Goal: Information Seeking & Learning: Compare options

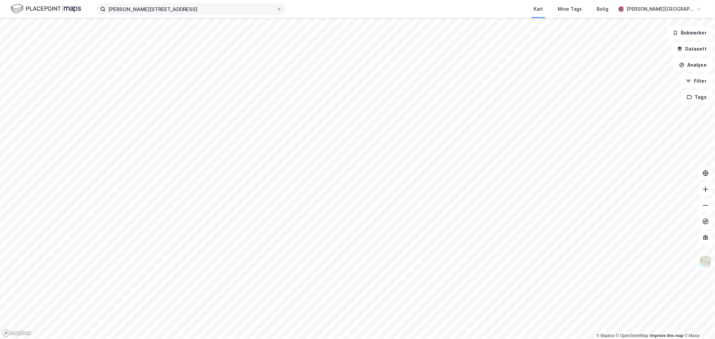
click at [282, 7] on label "[PERSON_NAME][STREET_ADDRESS]" at bounding box center [191, 9] width 188 height 11
click at [276, 7] on input "[PERSON_NAME][STREET_ADDRESS]" at bounding box center [191, 9] width 171 height 10
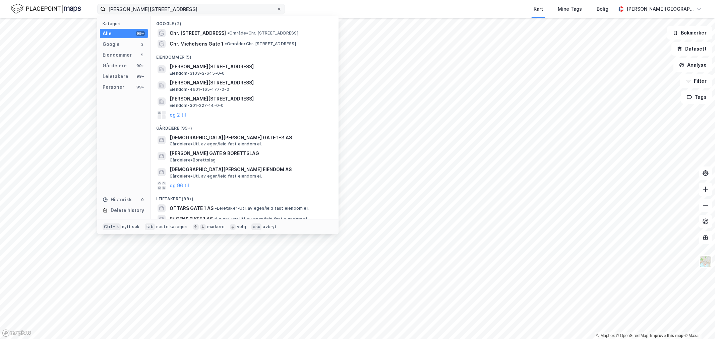
click at [280, 7] on icon at bounding box center [279, 9] width 4 height 4
click at [276, 7] on input "[PERSON_NAME][STREET_ADDRESS]" at bounding box center [191, 9] width 171 height 10
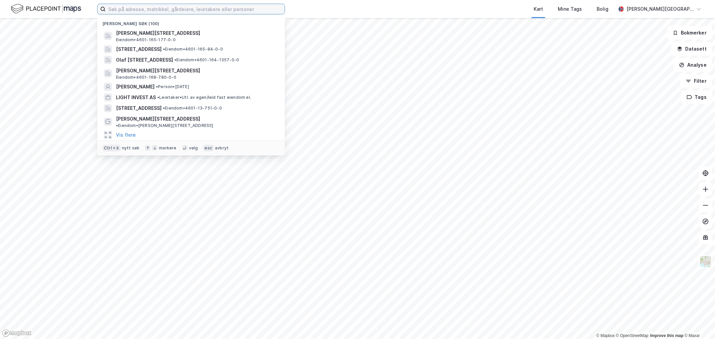
click at [255, 8] on input at bounding box center [195, 9] width 179 height 10
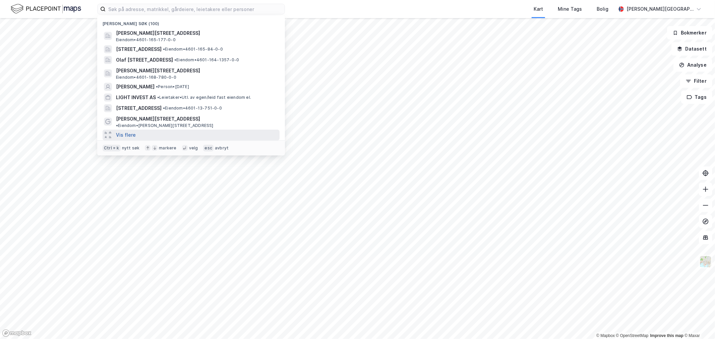
click at [128, 131] on button "Vis flere" at bounding box center [126, 135] width 20 height 8
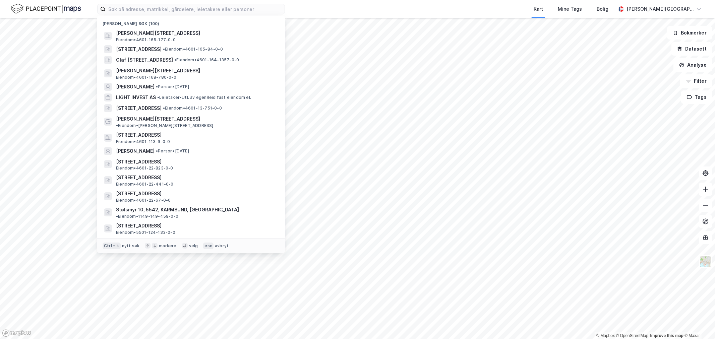
click at [128, 131] on span "[STREET_ADDRESS]" at bounding box center [196, 135] width 161 height 8
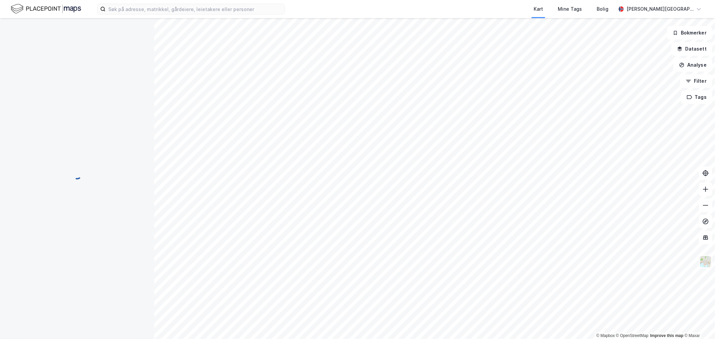
scroll to position [0, 0]
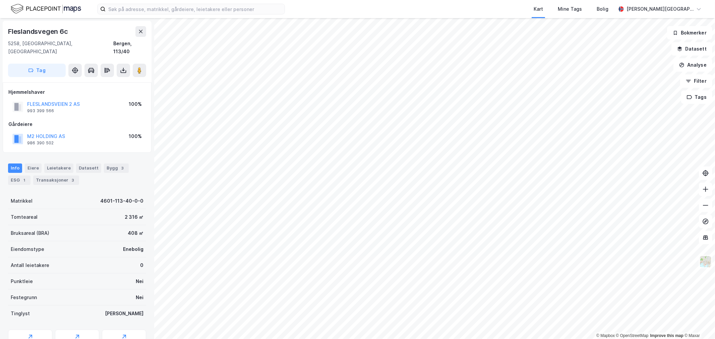
scroll to position [0, 0]
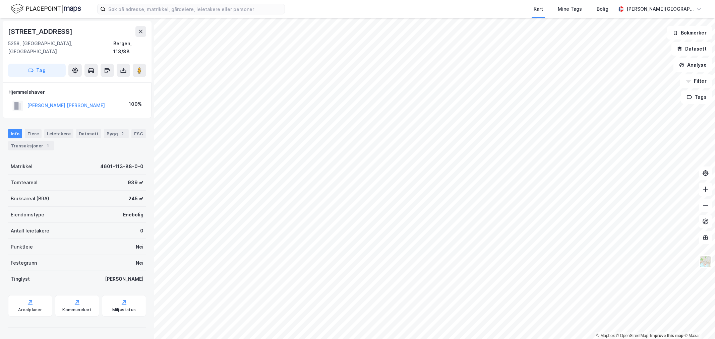
scroll to position [0, 0]
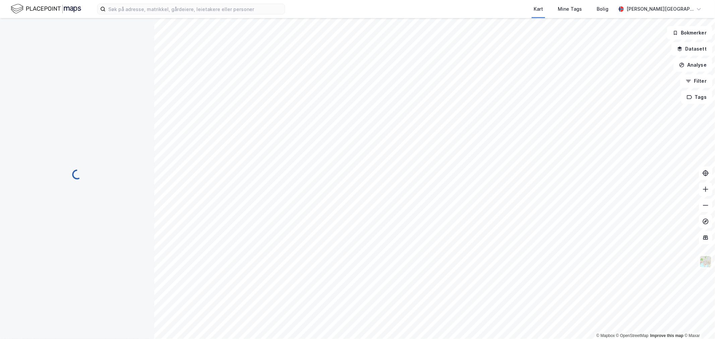
scroll to position [0, 0]
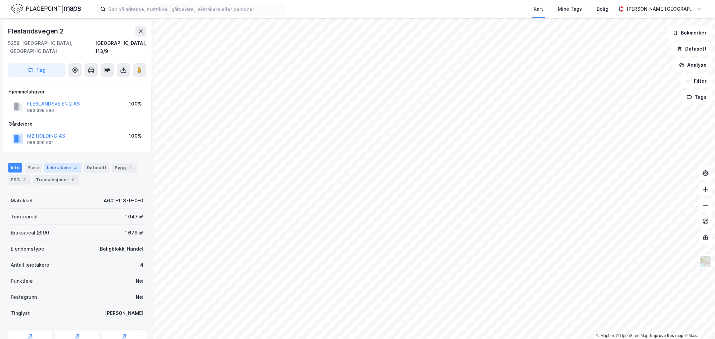
click at [58, 163] on div "Leietakere 4" at bounding box center [62, 167] width 37 height 9
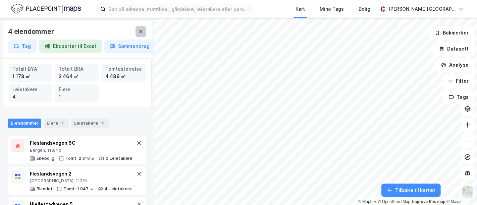
click at [143, 33] on icon at bounding box center [140, 31] width 5 height 5
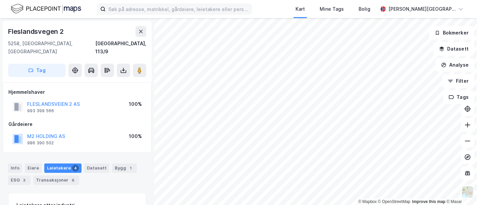
scroll to position [3, 0]
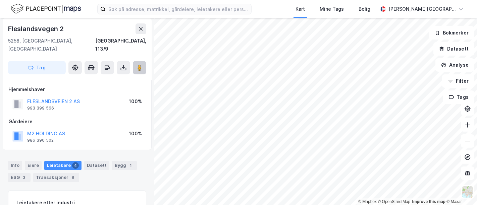
click at [138, 64] on image at bounding box center [139, 67] width 4 height 7
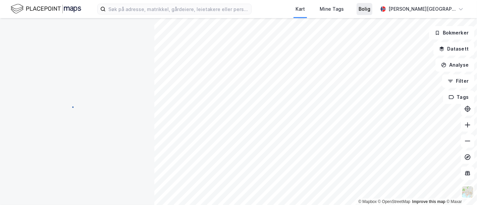
scroll to position [3, 0]
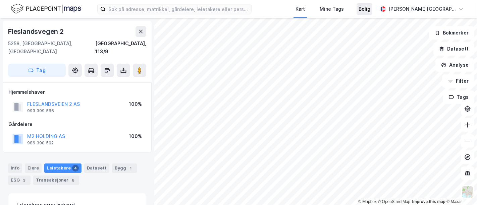
scroll to position [3, 0]
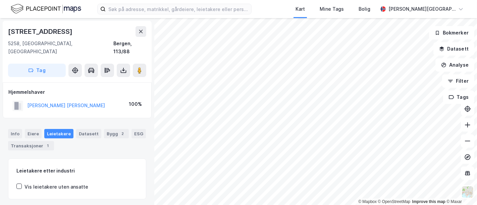
scroll to position [3, 0]
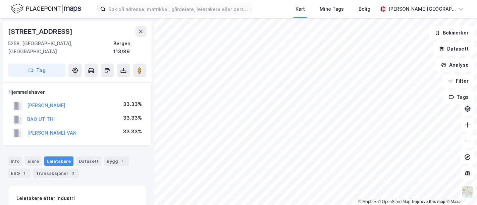
scroll to position [3, 0]
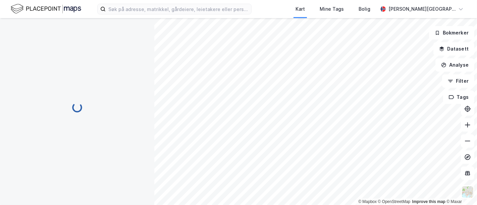
scroll to position [3, 0]
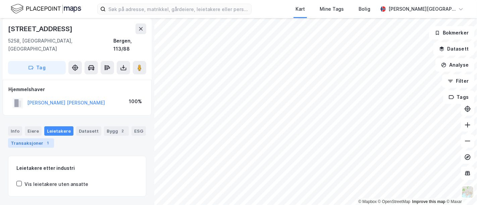
click at [35, 138] on div "Transaksjoner 1" at bounding box center [31, 142] width 46 height 9
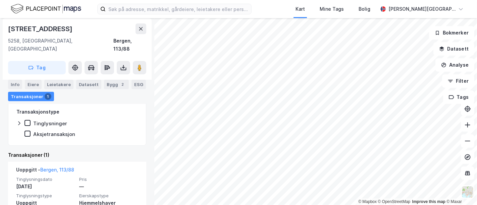
scroll to position [143, 0]
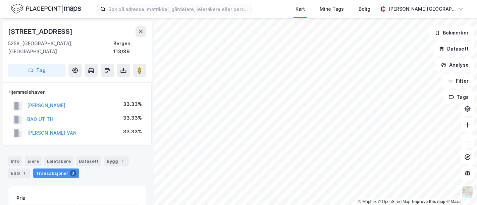
scroll to position [97, 0]
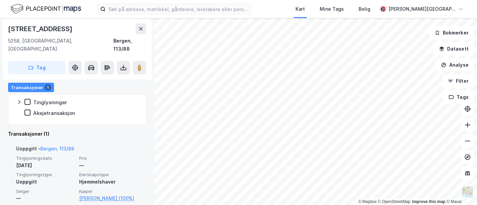
scroll to position [143, 0]
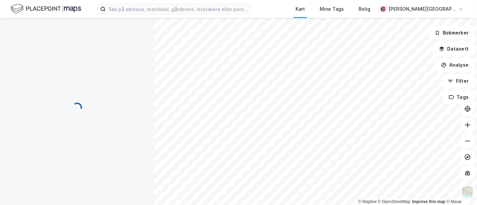
scroll to position [3, 0]
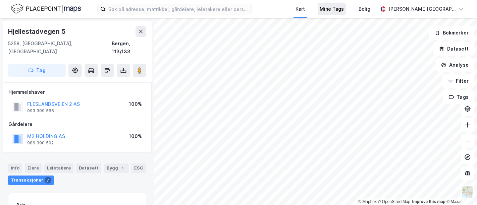
scroll to position [3, 0]
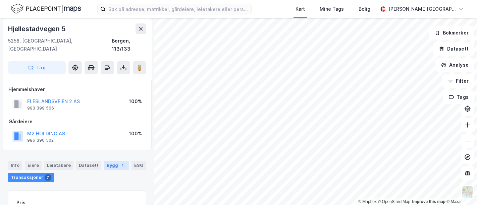
click at [111, 161] on div "Bygg 1" at bounding box center [116, 165] width 25 height 9
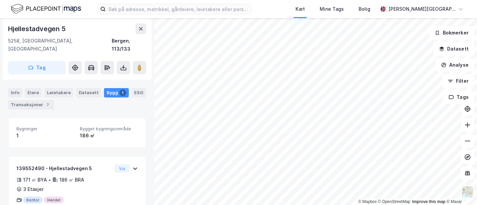
scroll to position [92, 0]
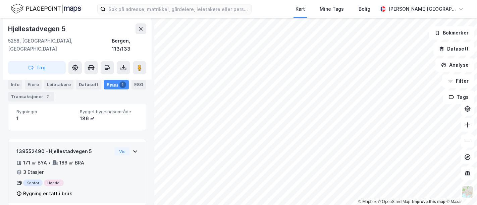
click at [107, 158] on div "139552490 - Hjellestadvegen 5 171 ㎡ BYA • 186 ㎡ BRA • 3 Etasjer Kontor Handel B…" at bounding box center [76, 175] width 121 height 56
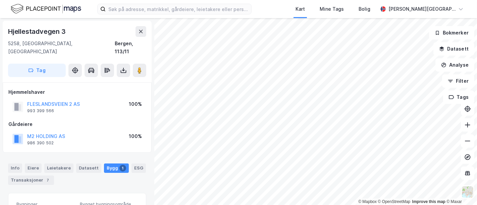
scroll to position [92, 0]
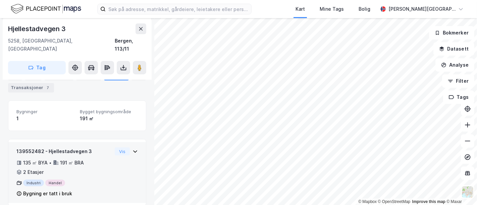
click at [102, 148] on div "139552482 - Hjellestadvegen 3 135 ㎡ BYA • 191 ㎡ BRA • 2 Etasjer Industri Handel…" at bounding box center [64, 172] width 96 height 50
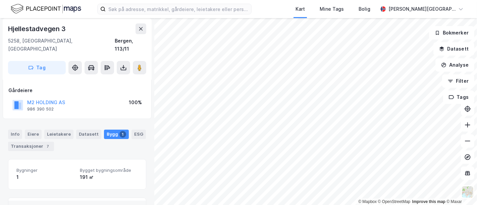
scroll to position [0, 0]
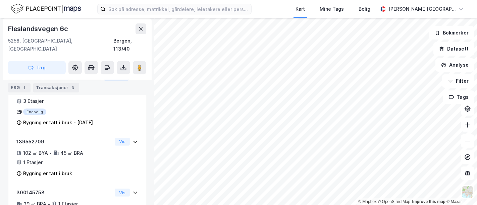
scroll to position [36, 0]
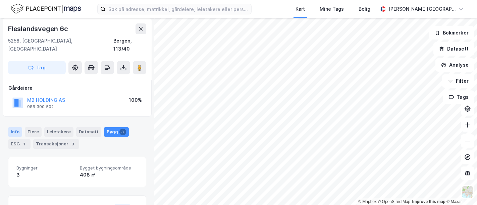
click at [13, 127] on div "Info" at bounding box center [15, 131] width 14 height 9
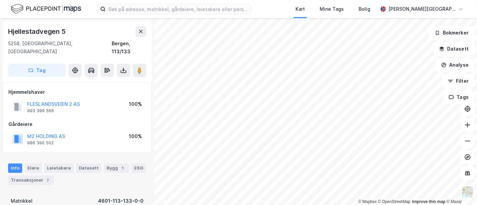
scroll to position [36, 0]
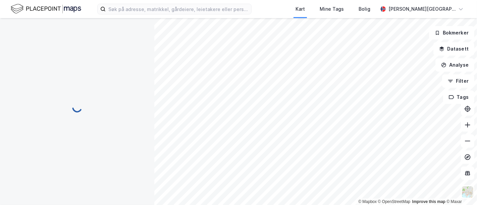
scroll to position [36, 0]
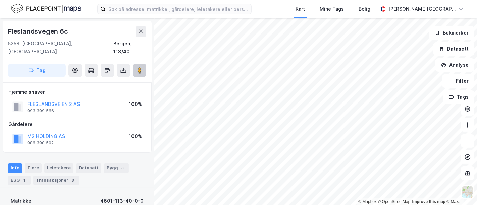
click at [143, 65] on button at bounding box center [139, 70] width 13 height 13
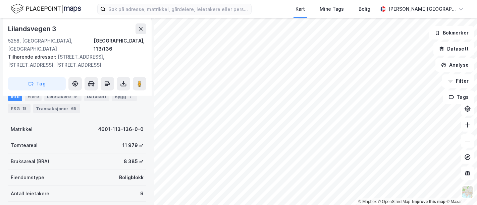
scroll to position [112, 0]
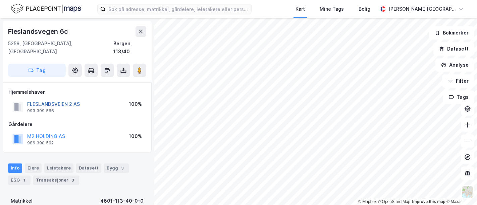
click at [0, 0] on button "FLESLANDSVEIEN 2 AS" at bounding box center [0, 0] width 0 height 0
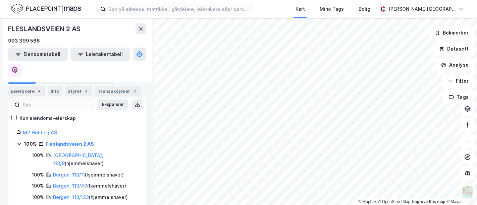
scroll to position [74, 0]
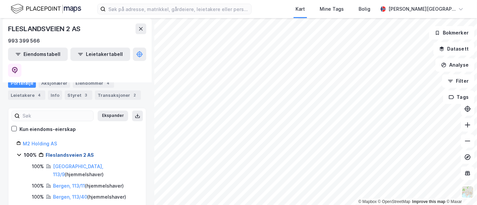
click at [71, 152] on link "Fleslandsveien 2 AS" at bounding box center [70, 155] width 48 height 6
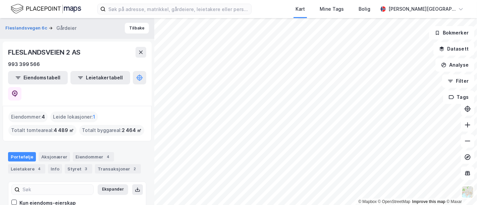
scroll to position [0, 0]
click at [29, 27] on button "Fleslandsvegen 6c" at bounding box center [26, 28] width 43 height 7
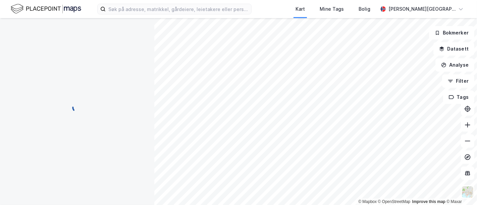
scroll to position [0, 0]
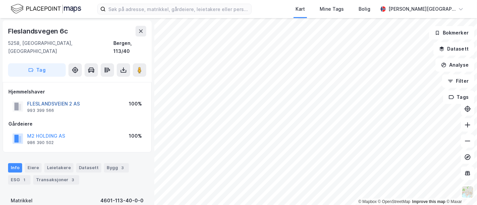
click at [0, 0] on button "FLESLANDSVEIEN 2 AS" at bounding box center [0, 0] width 0 height 0
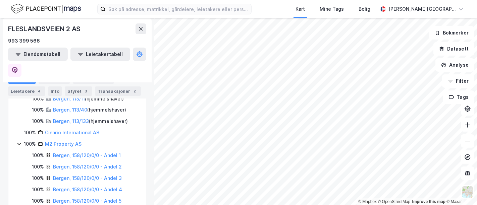
scroll to position [149, 0]
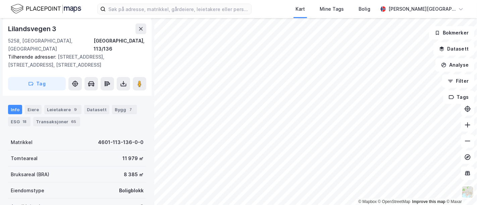
scroll to position [112, 0]
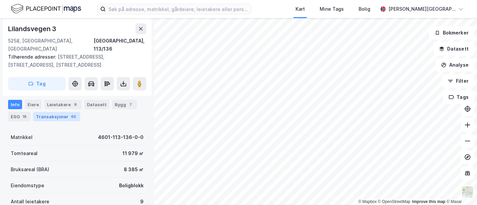
click at [61, 112] on div "Transaksjoner 65" at bounding box center [56, 116] width 47 height 9
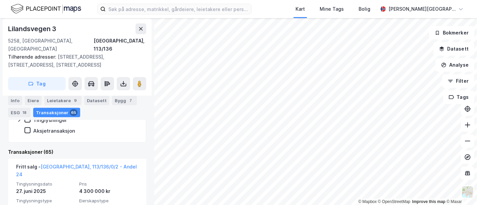
scroll to position [189, 0]
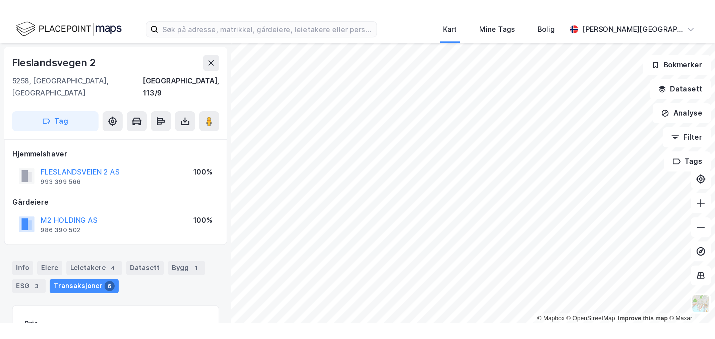
scroll to position [104, 0]
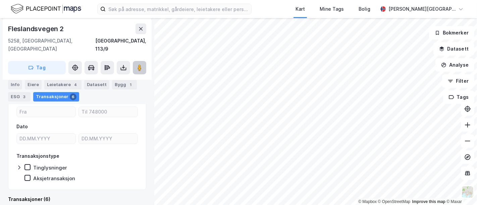
click at [143, 61] on button at bounding box center [139, 67] width 13 height 13
click at [139, 64] on image at bounding box center [139, 67] width 4 height 7
